Goal: Find specific page/section: Find specific page/section

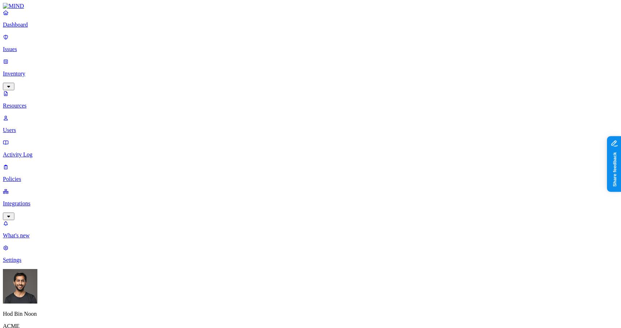
click at [65, 200] on nav "Dashboard Issues Inventory Resources Users Activity Log Policies Integrations W…" at bounding box center [310, 136] width 615 height 254
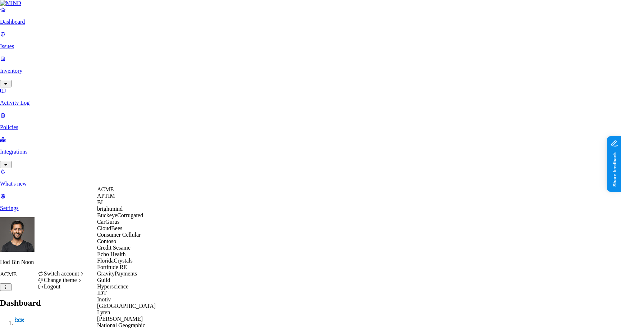
click at [114, 218] on span "BuckeyeCorrugated" at bounding box center [120, 215] width 46 height 6
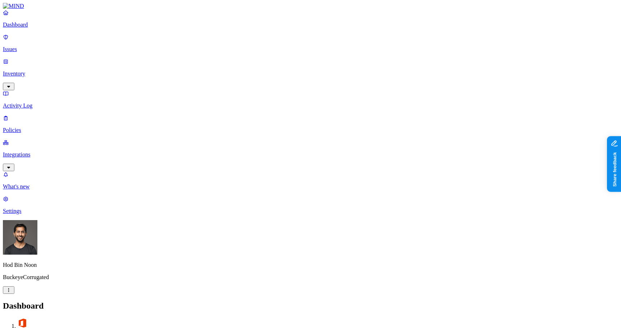
click at [43, 70] on p "Inventory" at bounding box center [310, 73] width 615 height 6
